Goal: Task Accomplishment & Management: Use online tool/utility

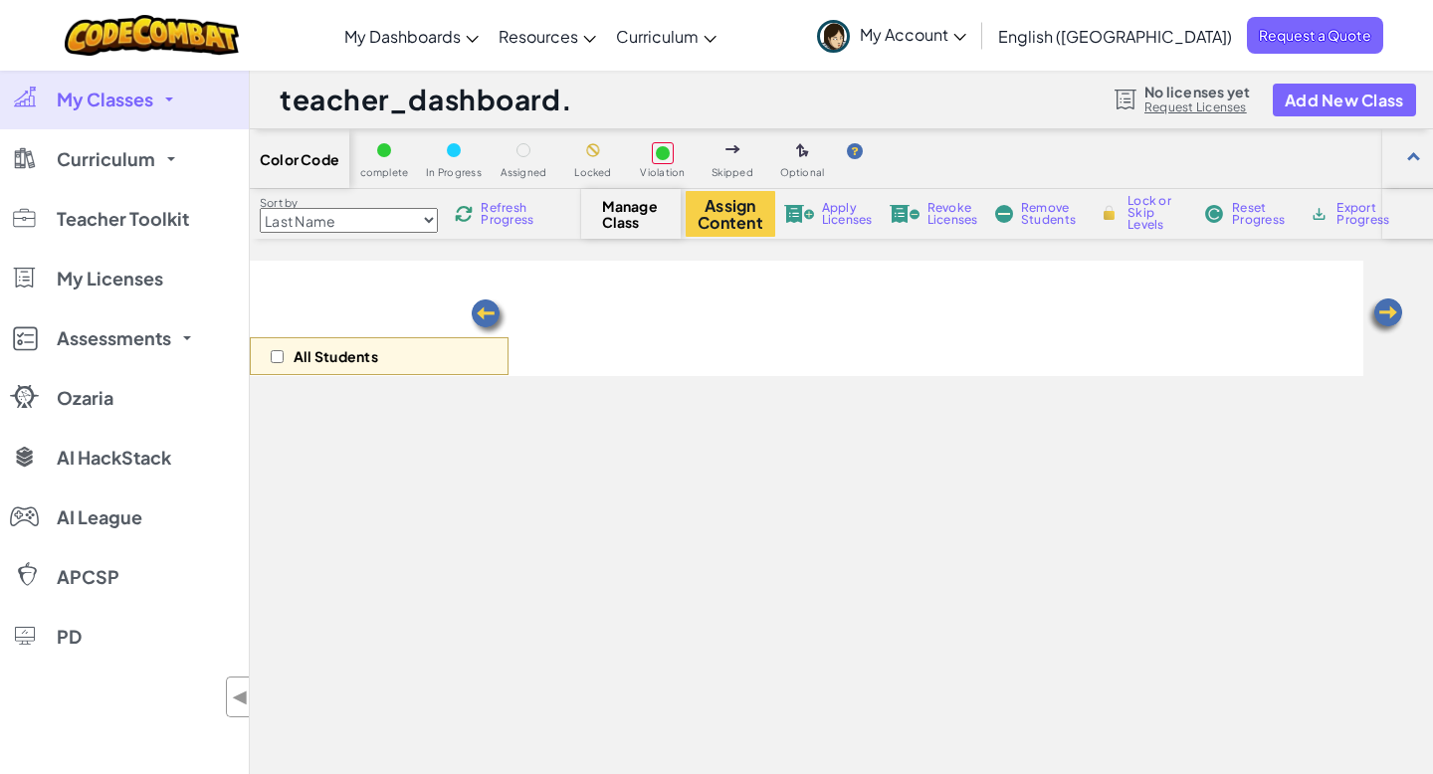
select select "560f1a9f22961295f9427742"
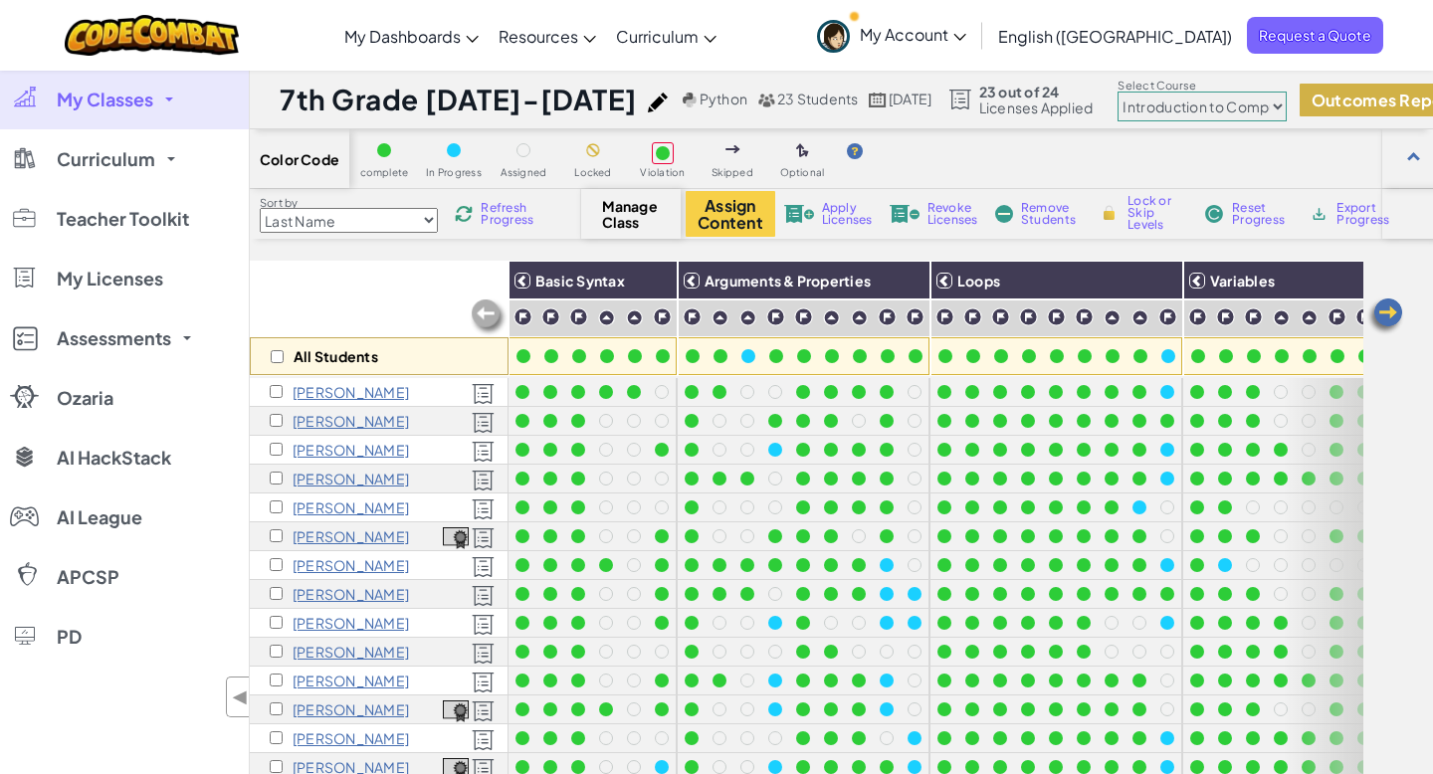
click at [1358, 97] on button "Outcomes Report" at bounding box center [1384, 100] width 168 height 33
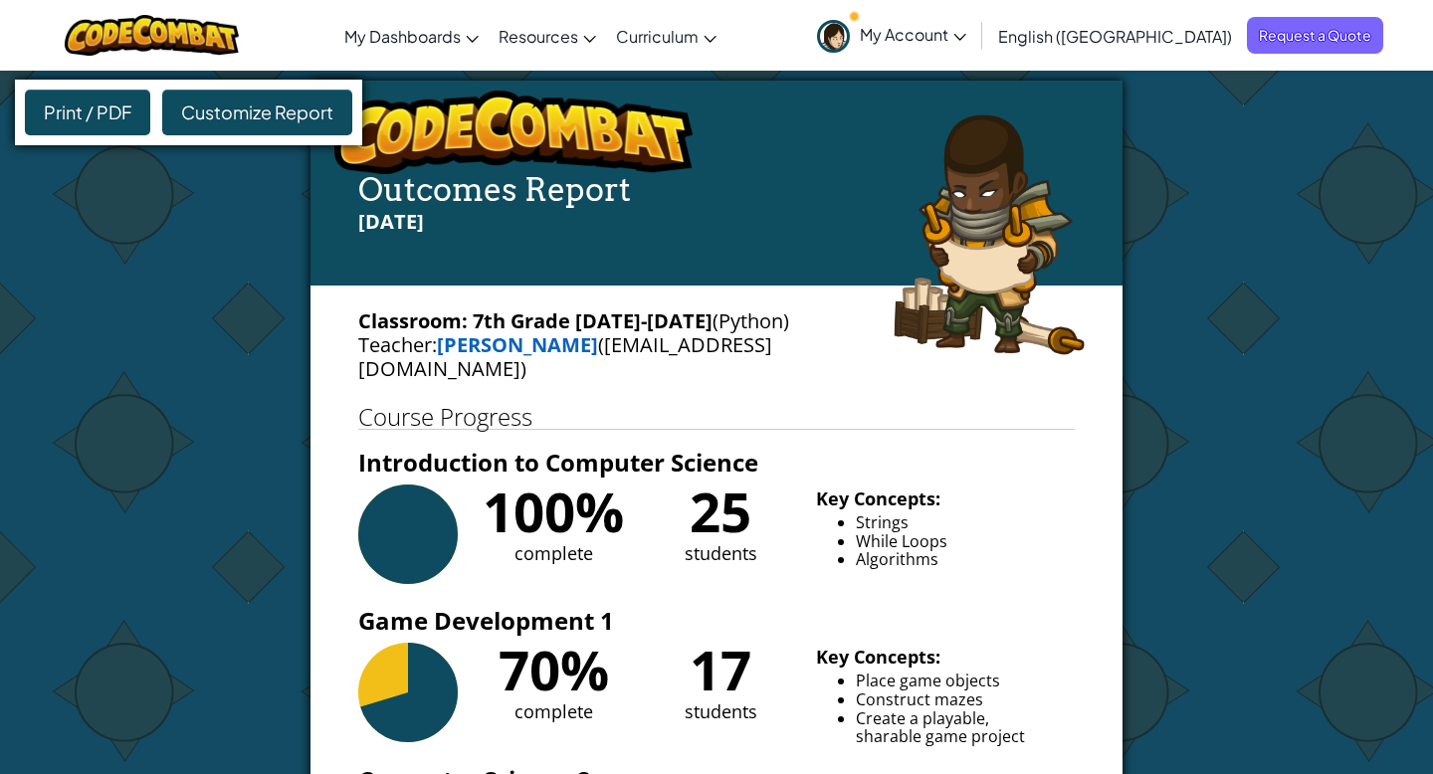
click at [251, 122] on span "Customize Report" at bounding box center [257, 112] width 152 height 23
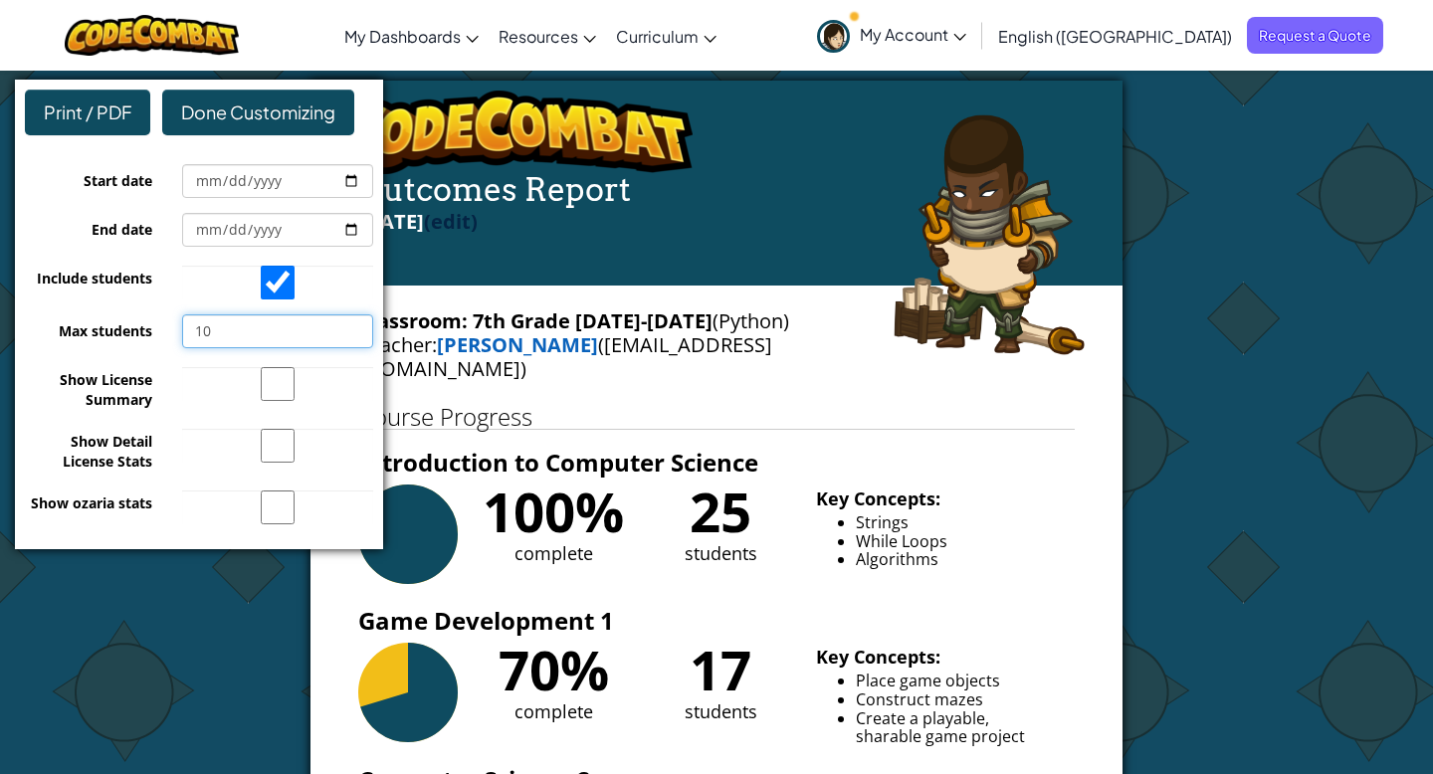
click at [225, 330] on input "10" at bounding box center [277, 332] width 191 height 34
click at [354, 328] on input "36" at bounding box center [277, 332] width 191 height 34
click at [354, 335] on input "24" at bounding box center [277, 332] width 191 height 34
type input "25"
click at [354, 324] on input "25" at bounding box center [277, 332] width 191 height 34
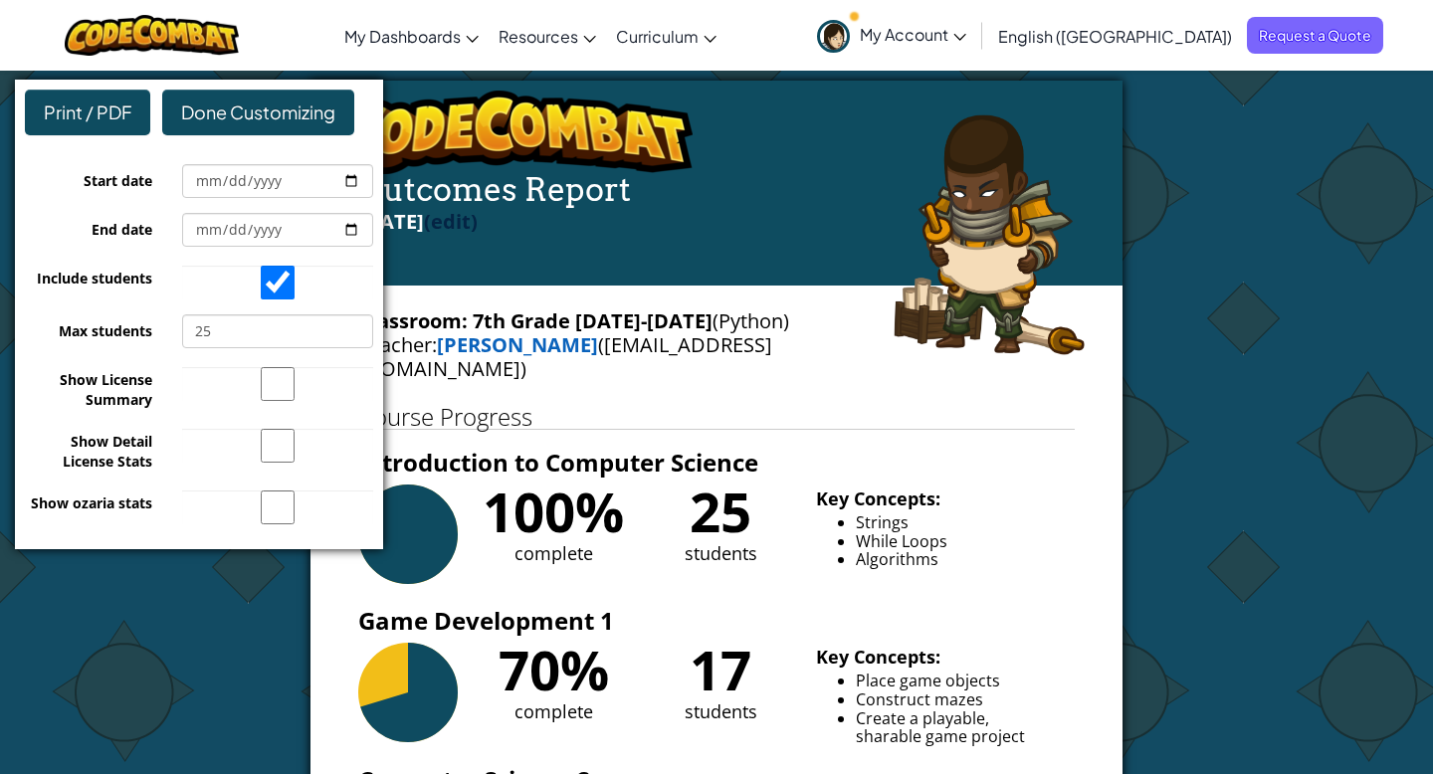
click at [1040, 436] on div "Course Progress Introduction to Computer Science 100% complete 25 students Key …" at bounding box center [716, 653] width 717 height 496
click at [993, 530] on div "100% complete 25 students Key Concepts: Strings While Loops Algorithms" at bounding box center [716, 535] width 717 height 100
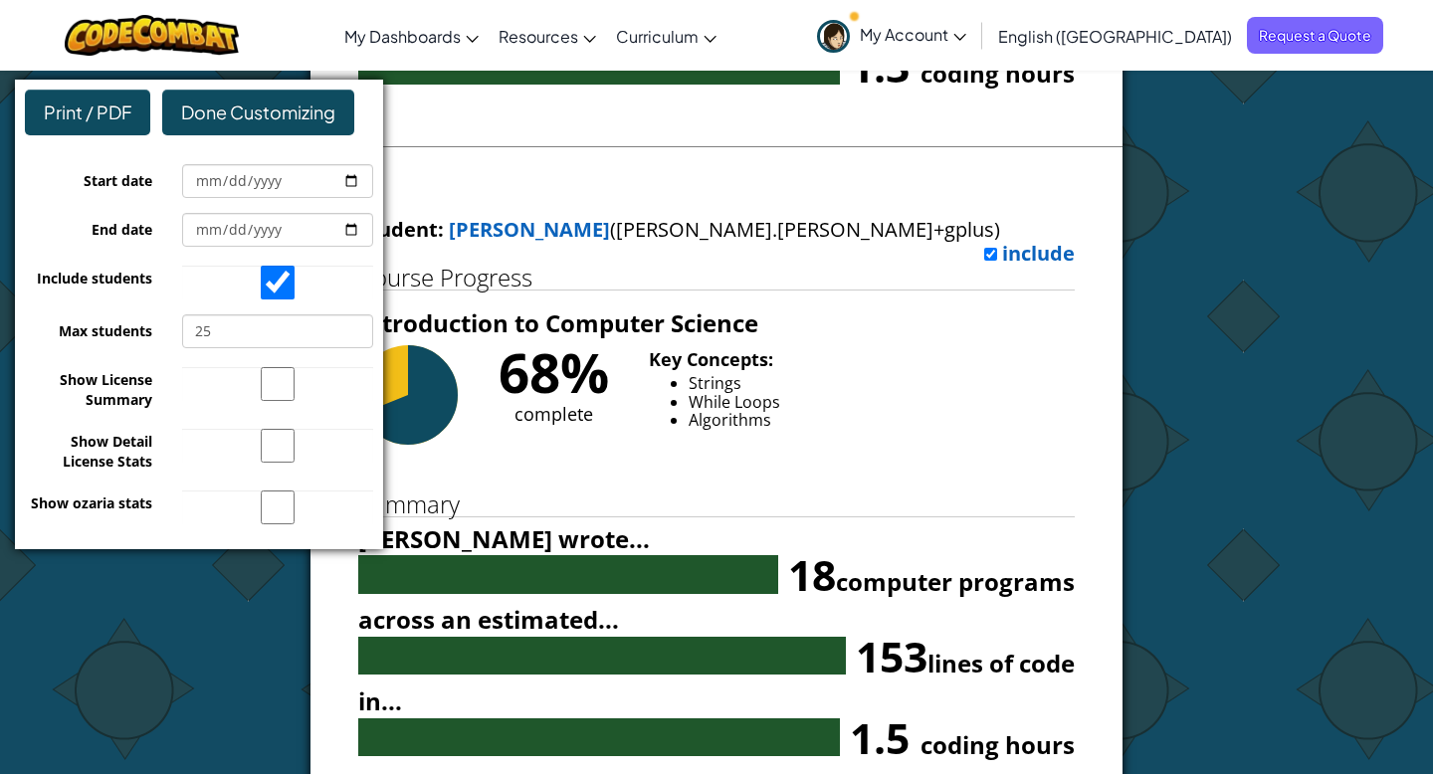
scroll to position [15717, 0]
